Goal: Information Seeking & Learning: Learn about a topic

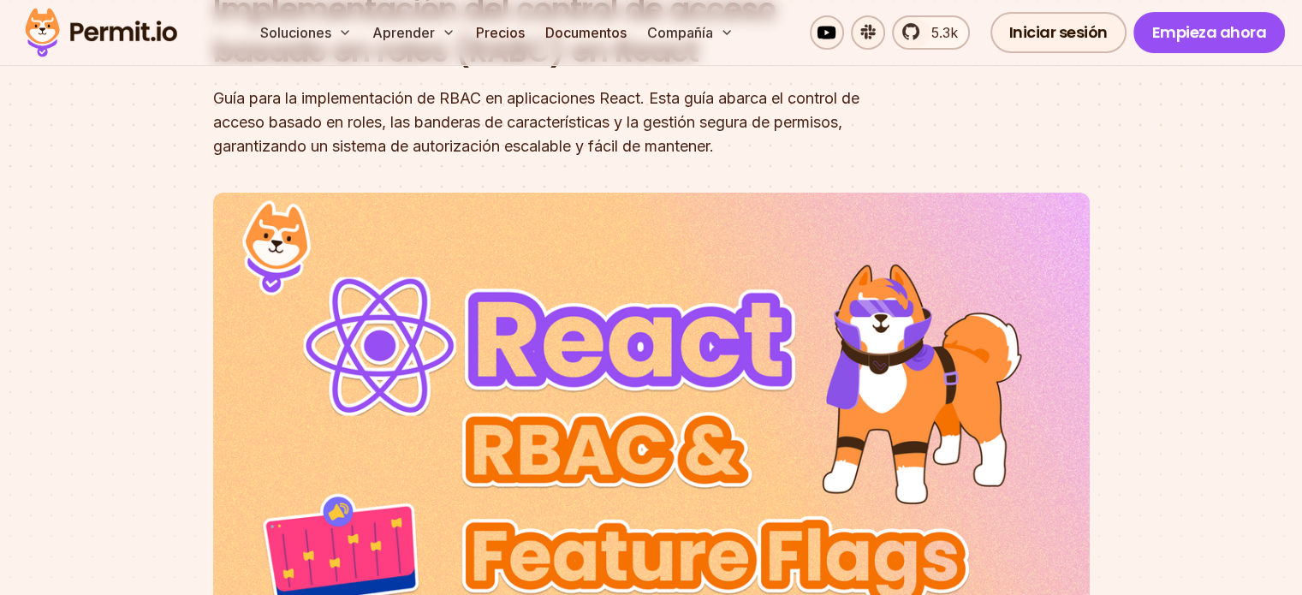
scroll to position [134, 0]
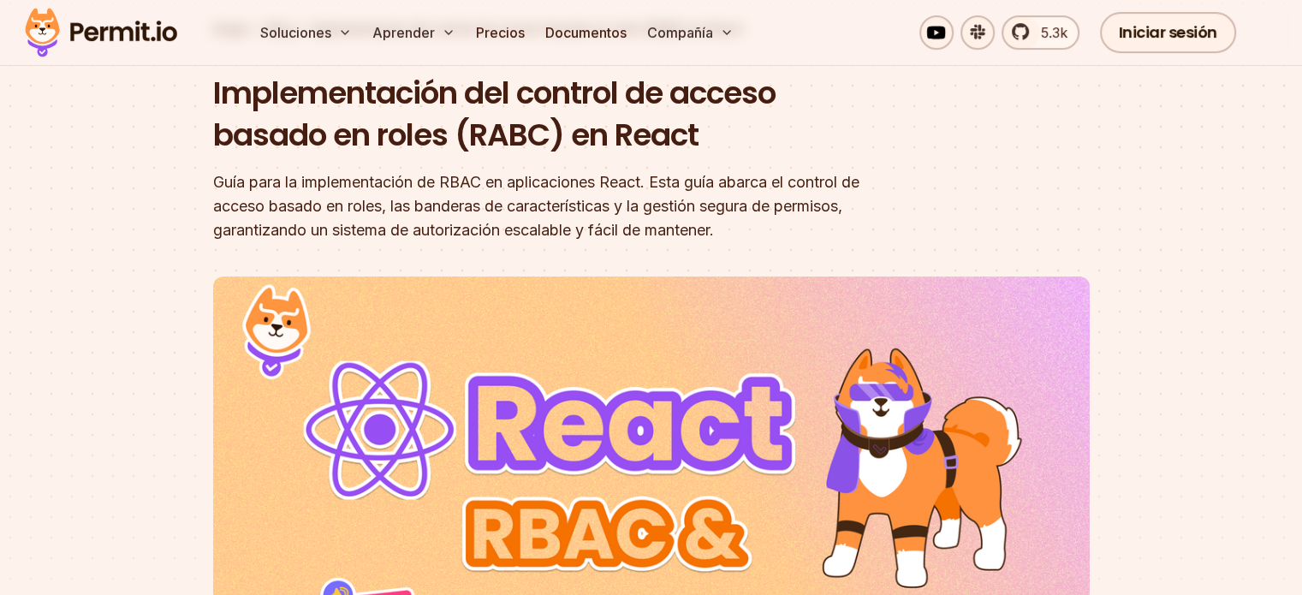
click at [618, 175] on font "Guía para la implementación de RBAC en aplicaciones React. Esta guía abarca el …" at bounding box center [536, 206] width 646 height 66
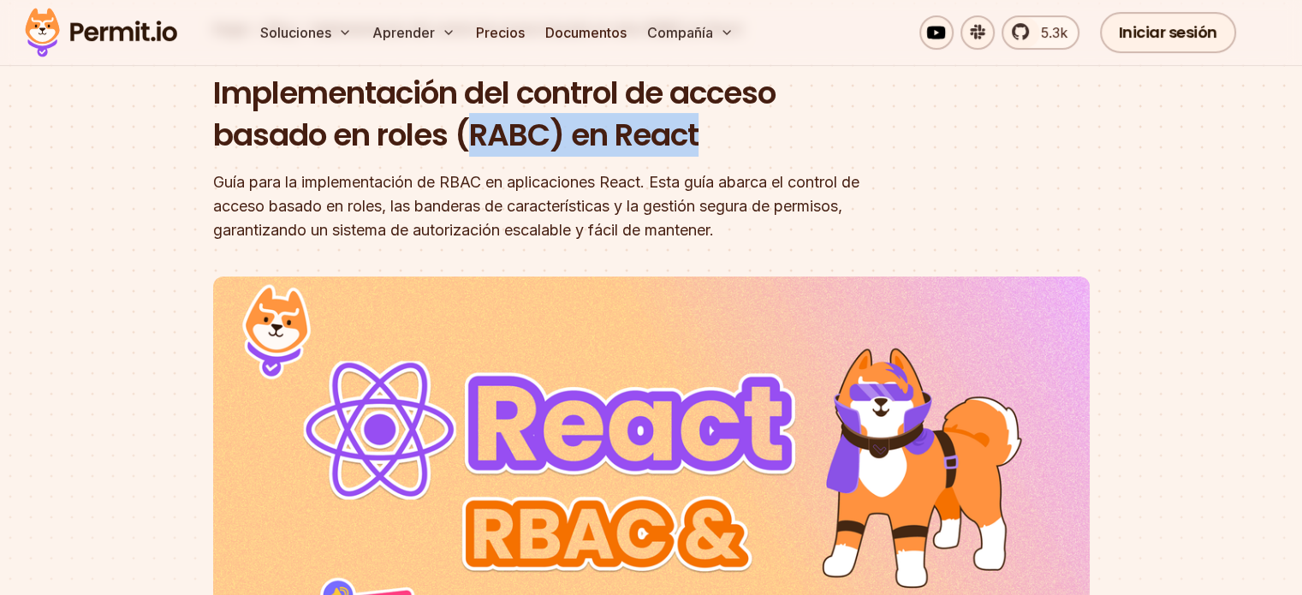
drag, startPoint x: 619, startPoint y: 146, endPoint x: 713, endPoint y: 152, distance: 94.3
click at [711, 150] on h1 "Implementación del control de acceso basado en roles (RABC) en React" at bounding box center [541, 114] width 657 height 85
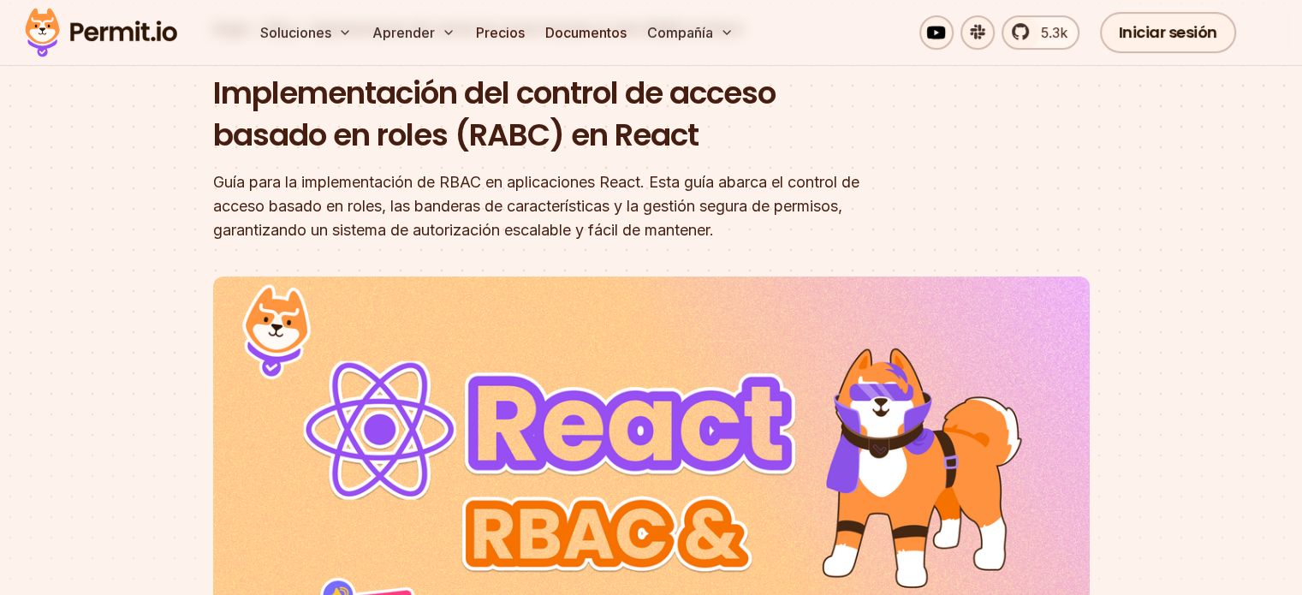
click at [633, 199] on font "Guía para la implementación de RBAC en aplicaciones React. Esta guía abarca el …" at bounding box center [536, 206] width 646 height 66
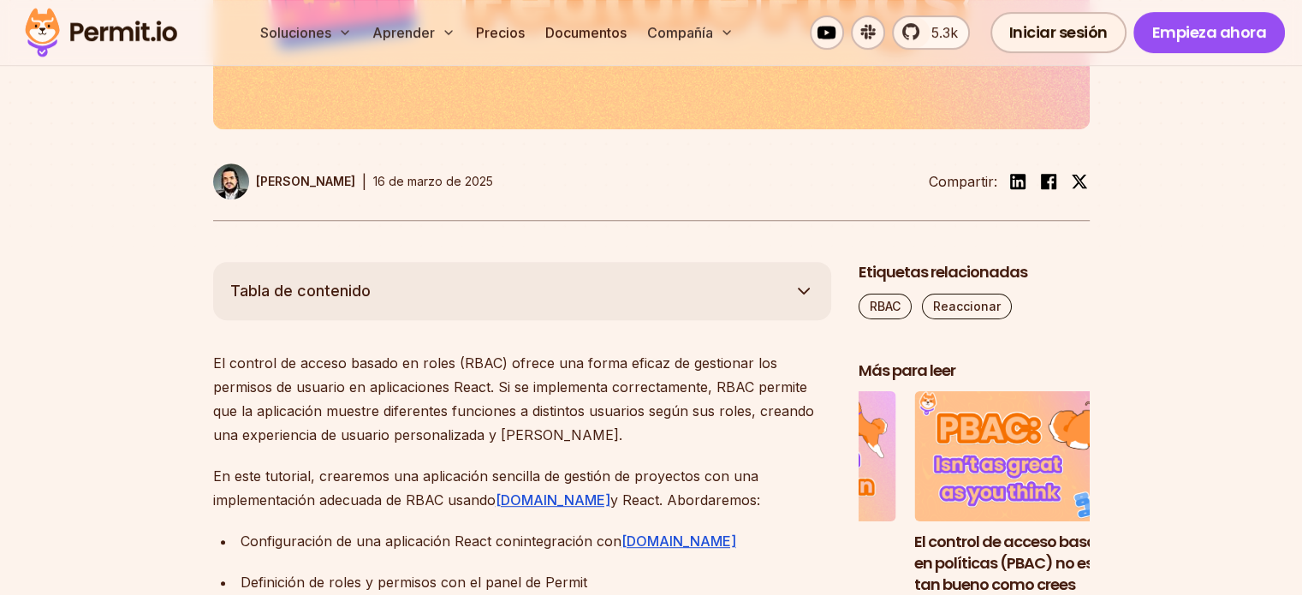
scroll to position [990, 0]
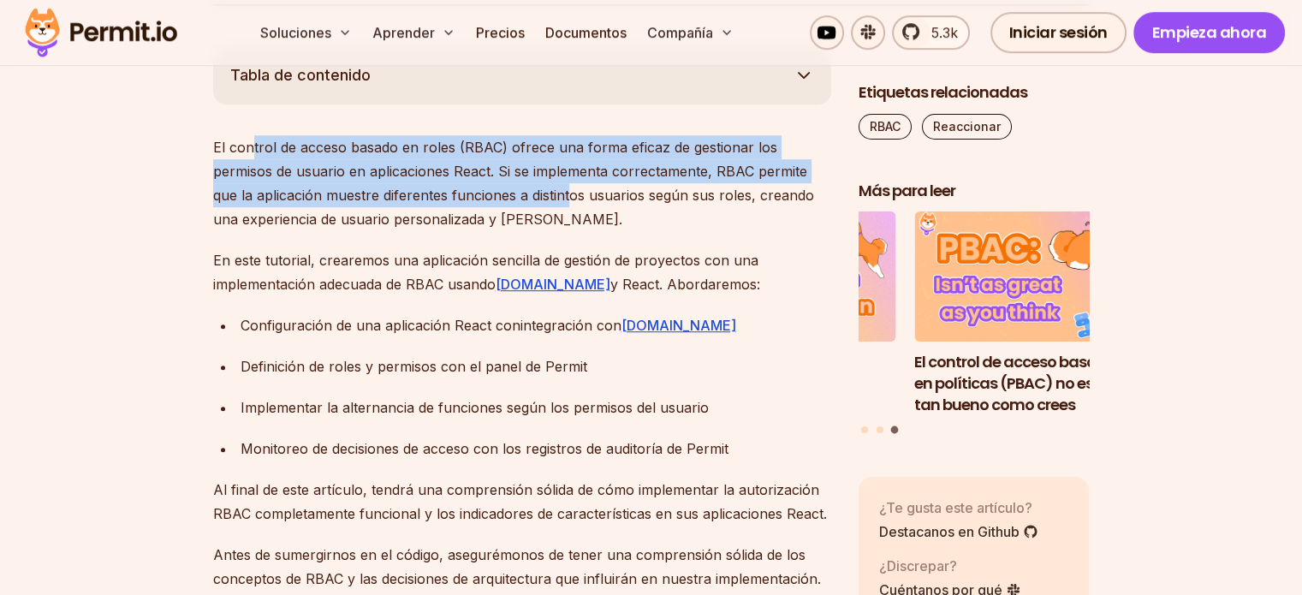
drag, startPoint x: 250, startPoint y: 143, endPoint x: 546, endPoint y: 211, distance: 304.0
click at [568, 197] on font "El control de acceso basado en roles (RBAC) ofrece una forma eficaz de gestiona…" at bounding box center [513, 183] width 601 height 89
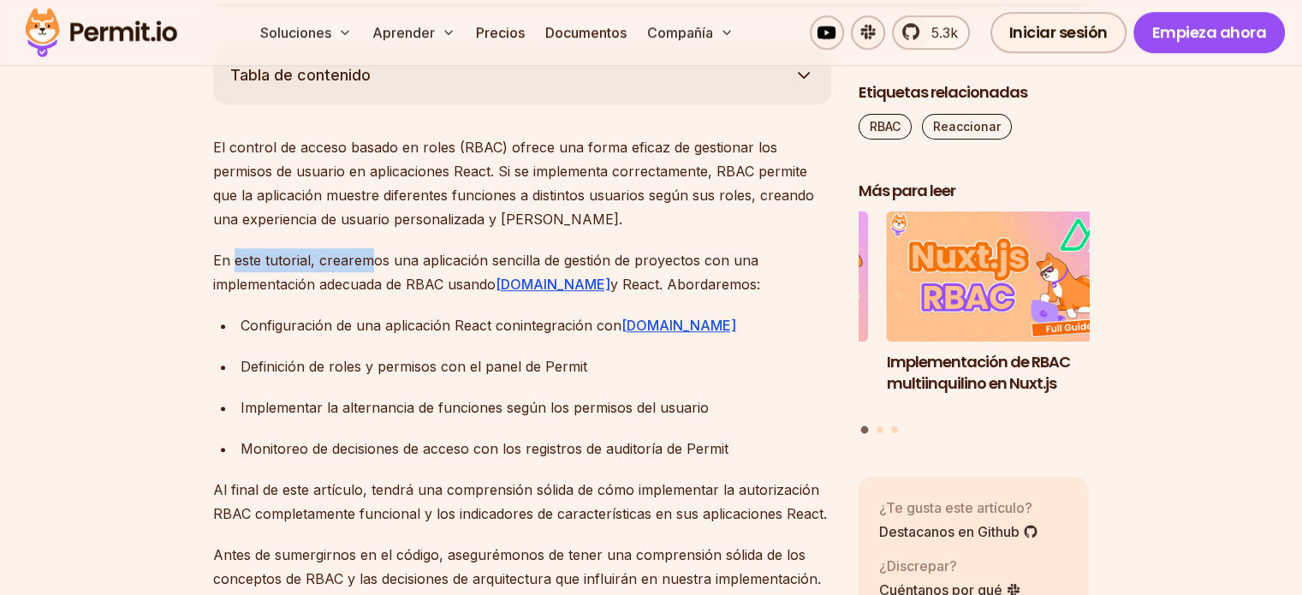
drag, startPoint x: 231, startPoint y: 259, endPoint x: 411, endPoint y: 256, distance: 179.8
click at [366, 259] on font "En este tutorial, crearemos una aplicación sencilla de gestión de proyectos con…" at bounding box center [485, 272] width 545 height 41
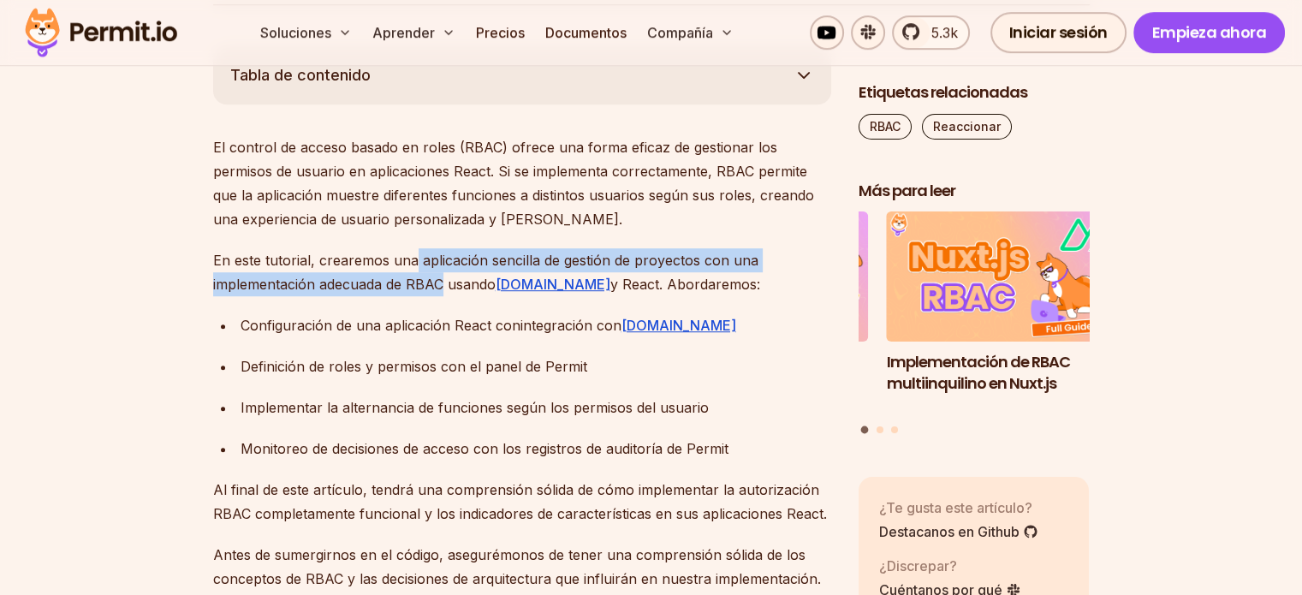
drag, startPoint x: 411, startPoint y: 256, endPoint x: 438, endPoint y: 278, distance: 35.3
click at [438, 278] on font "En este tutorial, crearemos una aplicación sencilla de gestión de proyectos con…" at bounding box center [485, 272] width 545 height 41
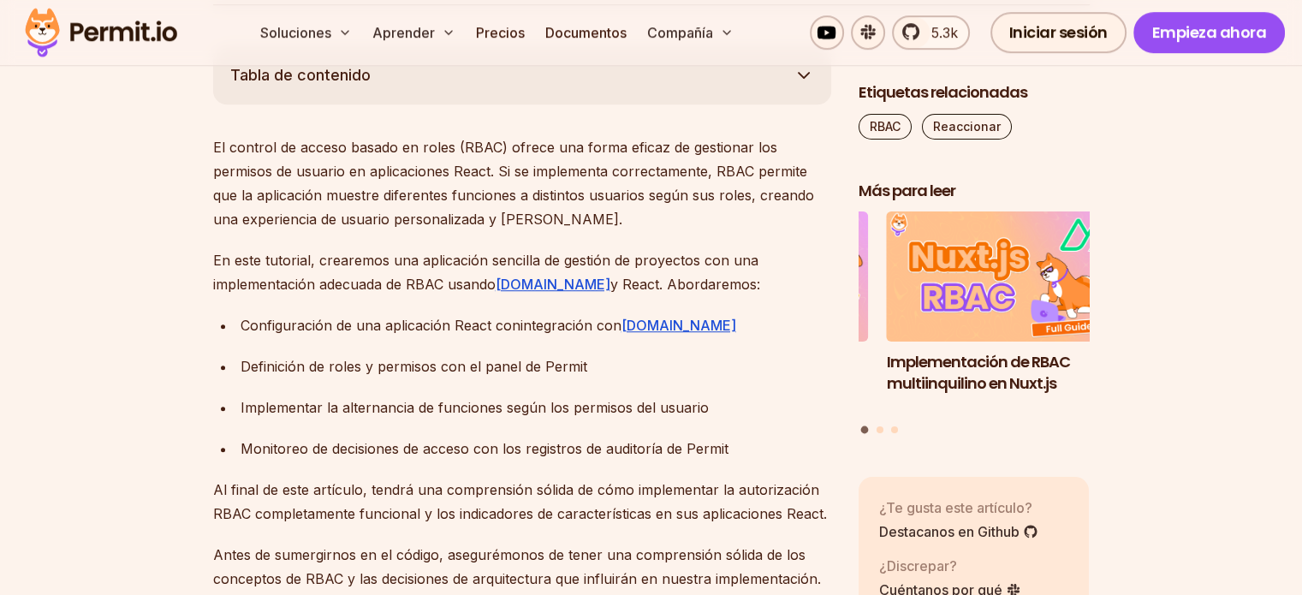
click at [533, 328] on font "integración con" at bounding box center [570, 325] width 101 height 17
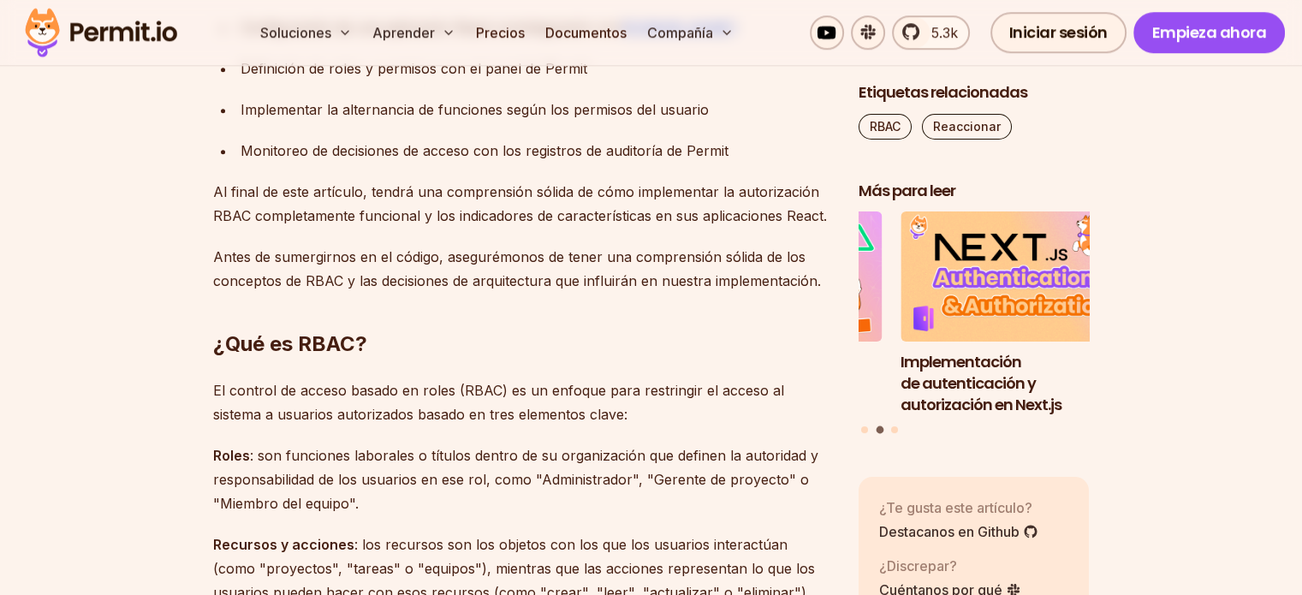
scroll to position [1332, 0]
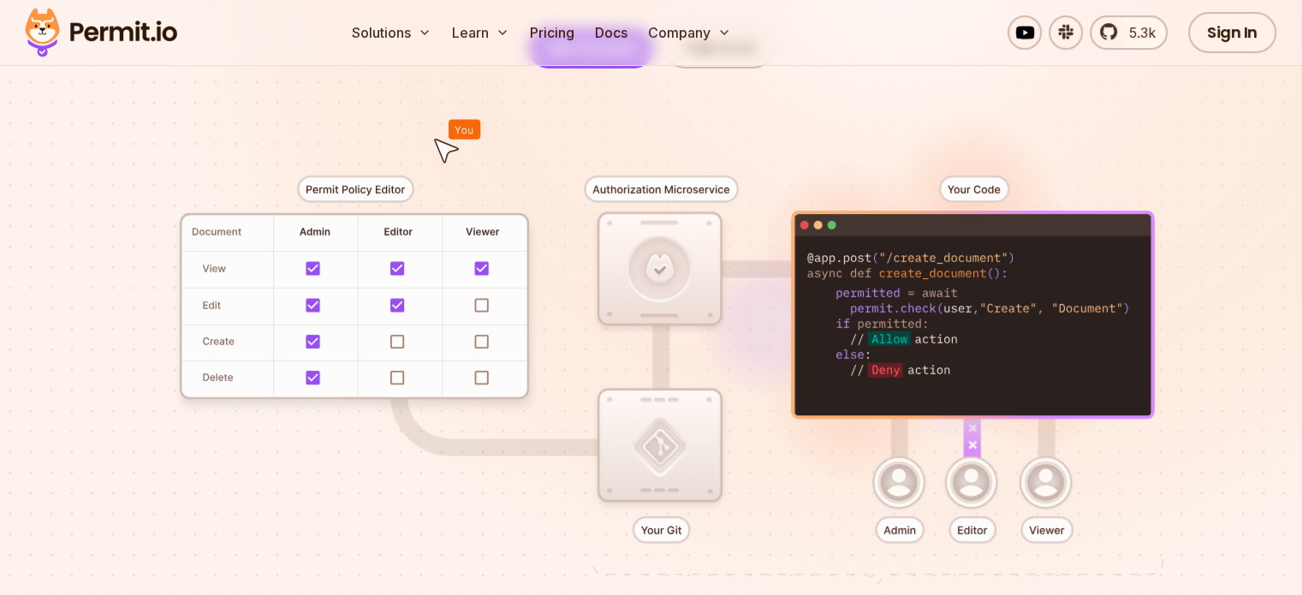
drag, startPoint x: 846, startPoint y: 264, endPoint x: 877, endPoint y: 266, distance: 30.9
click at [877, 266] on div at bounding box center [651, 383] width 1198 height 630
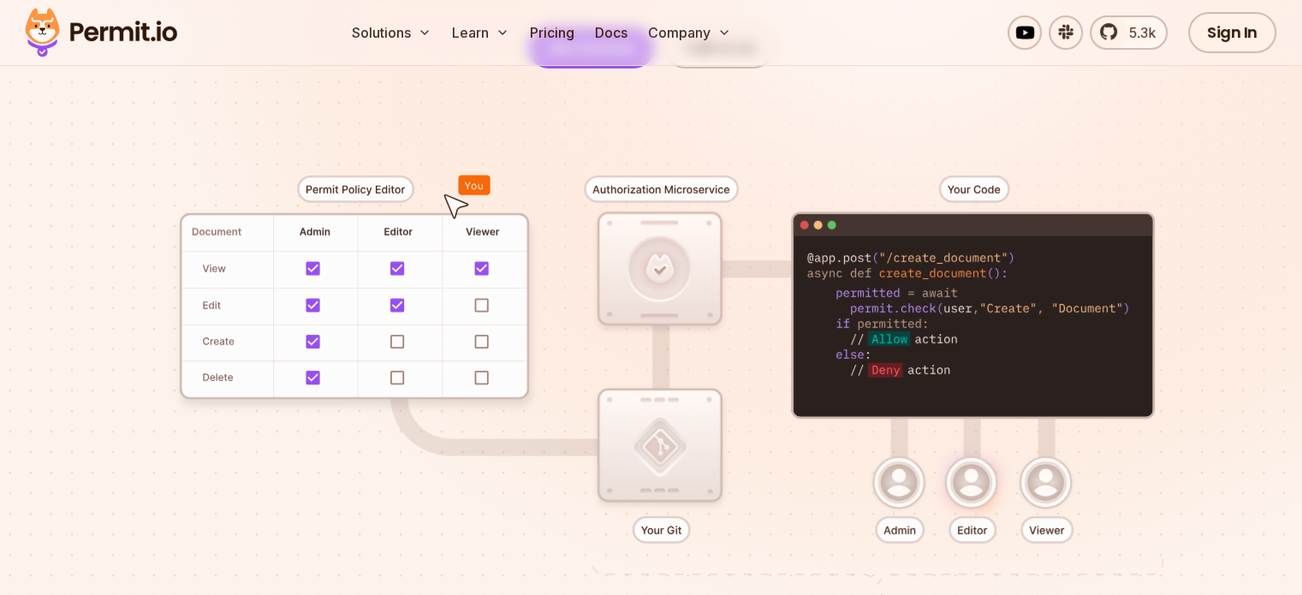
drag, startPoint x: 971, startPoint y: 264, endPoint x: 941, endPoint y: 266, distance: 30.1
click at [972, 264] on div at bounding box center [651, 383] width 1198 height 630
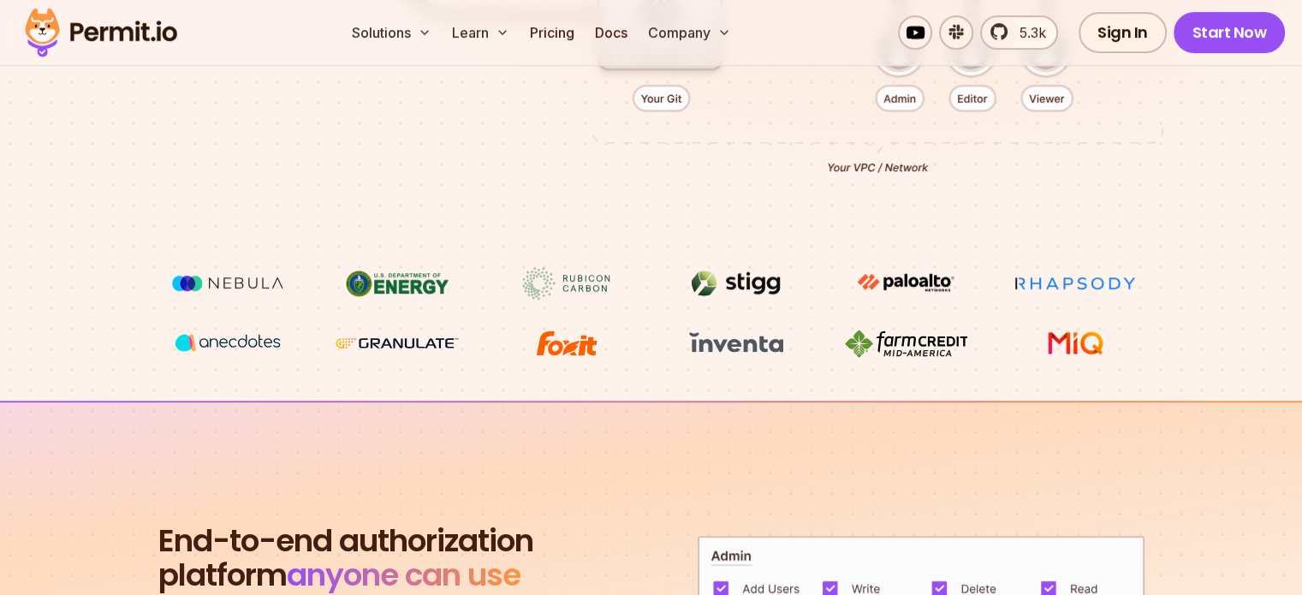
scroll to position [685, 0]
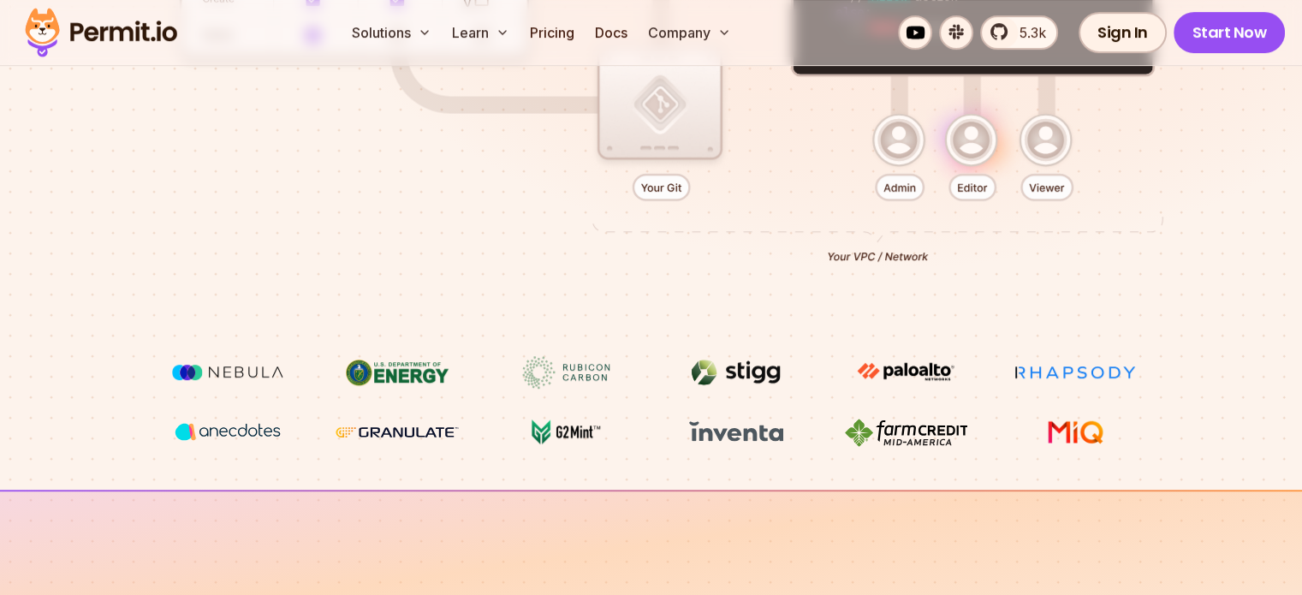
drag, startPoint x: 995, startPoint y: 194, endPoint x: 1066, endPoint y: 194, distance: 70.2
click at [1015, 194] on div at bounding box center [651, 41] width 1198 height 630
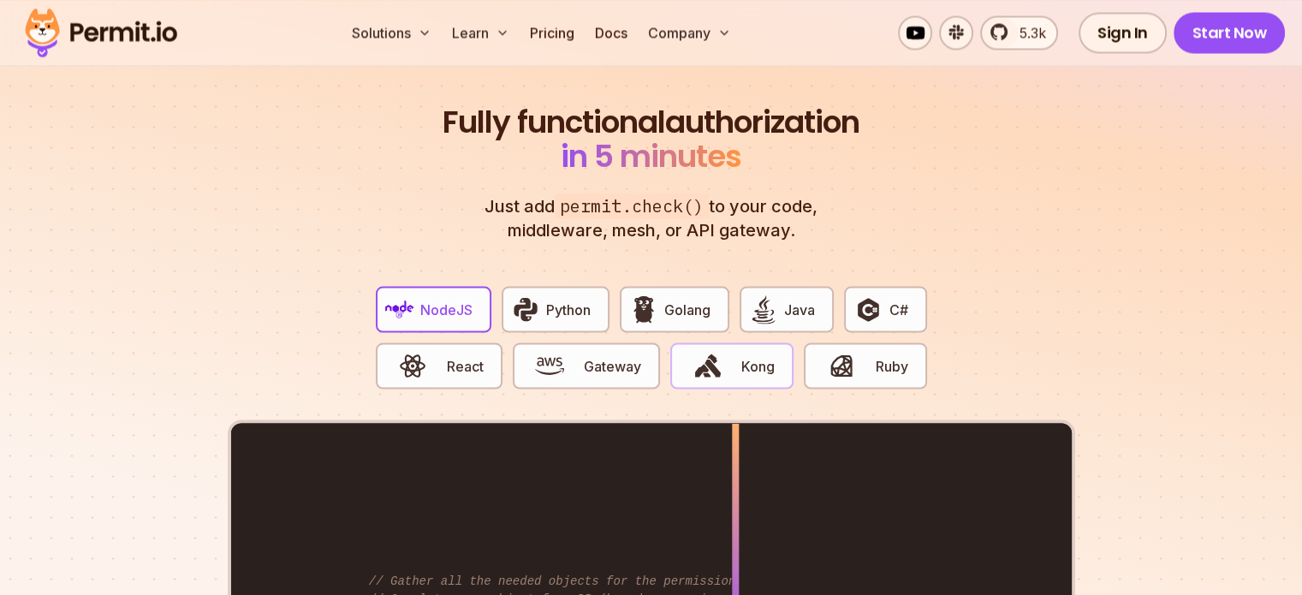
scroll to position [3338, 0]
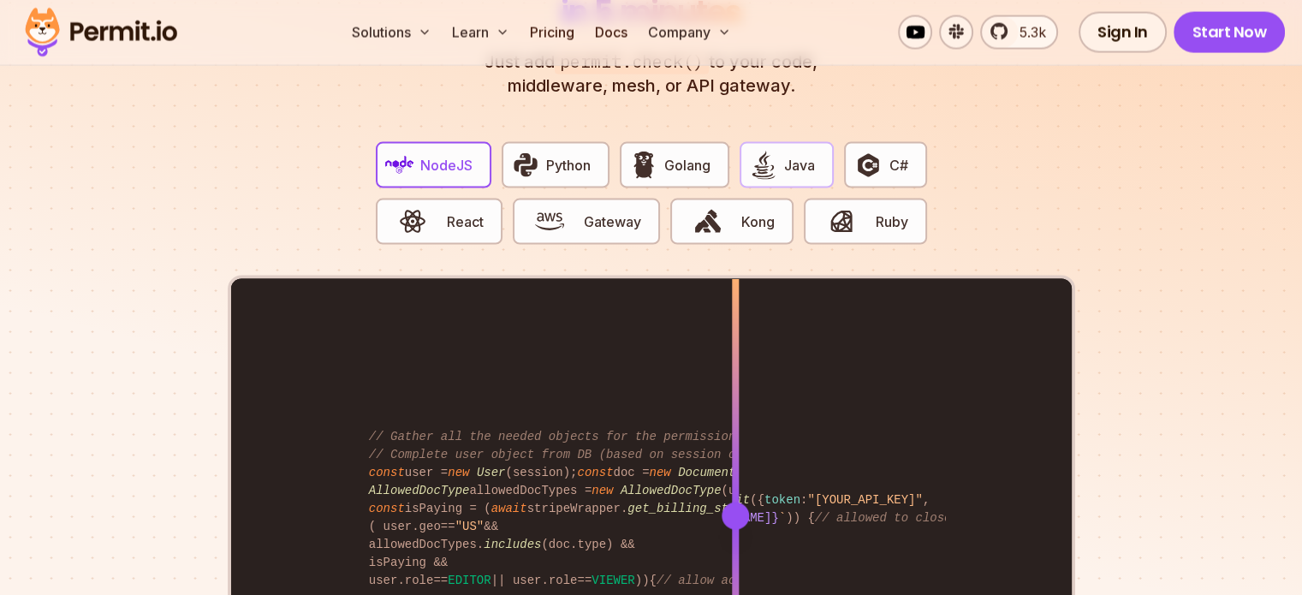
click at [757, 151] on img "button" at bounding box center [763, 165] width 29 height 29
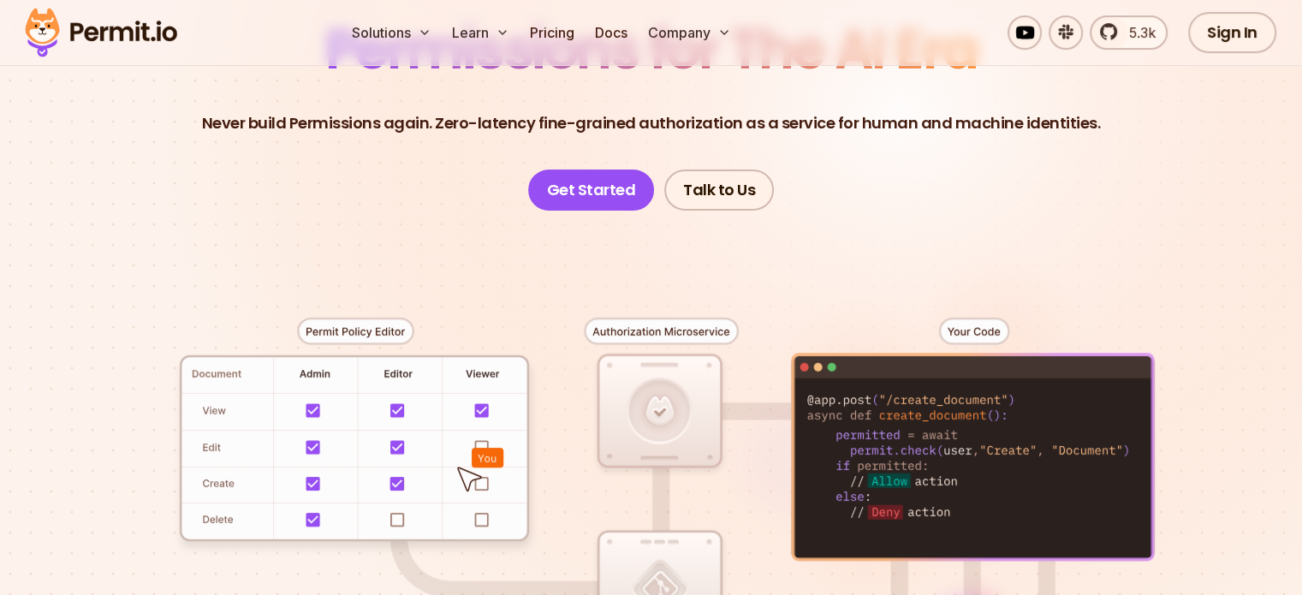
scroll to position [0, 0]
